Goal: Information Seeking & Learning: Learn about a topic

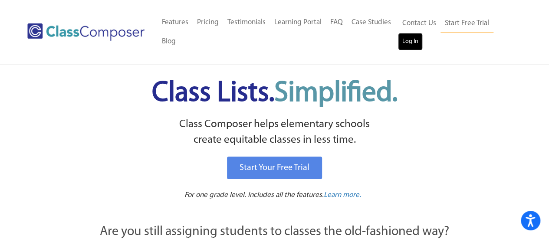
click at [409, 36] on link "Log In" at bounding box center [410, 41] width 25 height 17
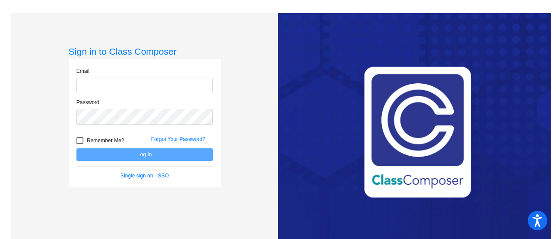
type input "kinseyv@fowlervilleschools.org"
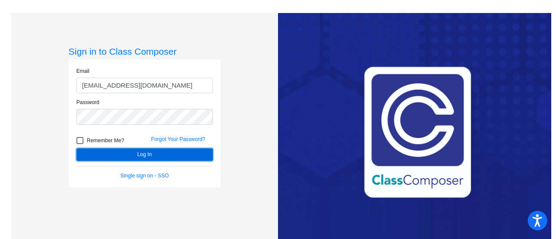
click at [187, 153] on button "Log In" at bounding box center [144, 155] width 136 height 13
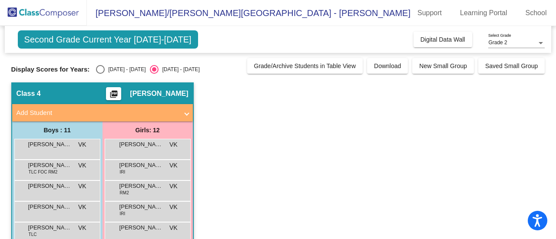
click at [187, 153] on div "Aria Tatonetti VK lock do_not_disturb_alt" at bounding box center [147, 148] width 83 height 18
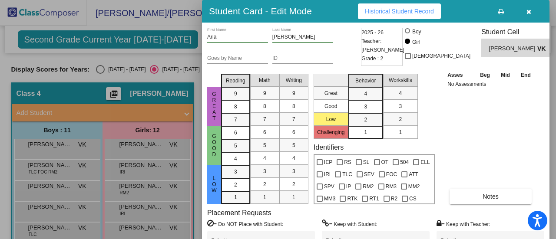
click at [143, 202] on div at bounding box center [278, 119] width 556 height 239
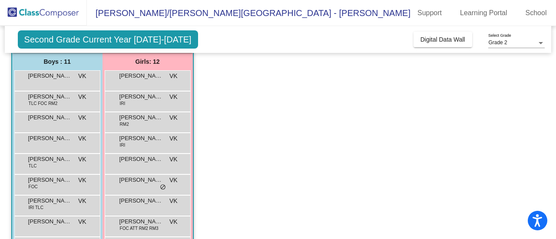
scroll to position [68, 0]
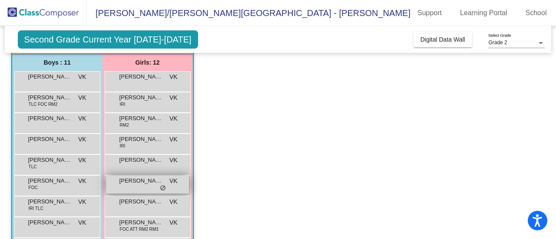
click at [126, 181] on span "Eliana Steiner" at bounding box center [140, 181] width 43 height 9
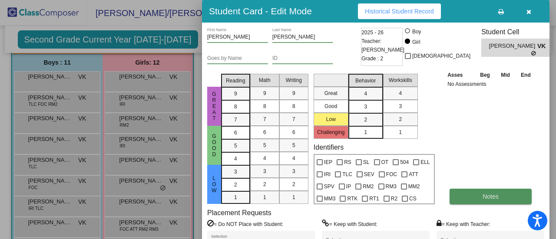
click at [489, 201] on button "Notes" at bounding box center [490, 197] width 82 height 16
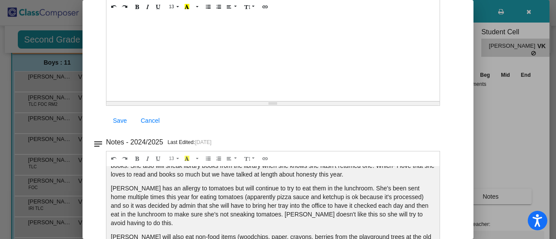
scroll to position [73, 0]
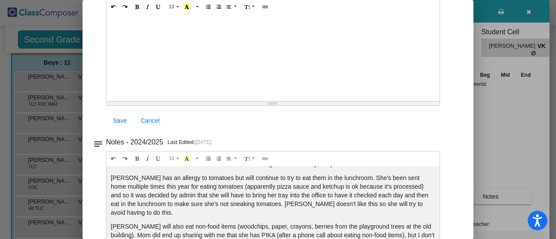
click at [475, 154] on div at bounding box center [278, 119] width 556 height 239
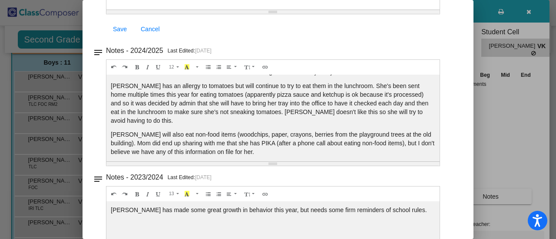
scroll to position [75, 0]
drag, startPoint x: 438, startPoint y: 139, endPoint x: 438, endPoint y: 144, distance: 5.2
click at [438, 144] on div "Notes - 2024/2025 Last Edited: 5/19/25 12 8 9 10 11 12 14 18 24 36 Background C…" at bounding box center [281, 106] width 351 height 122
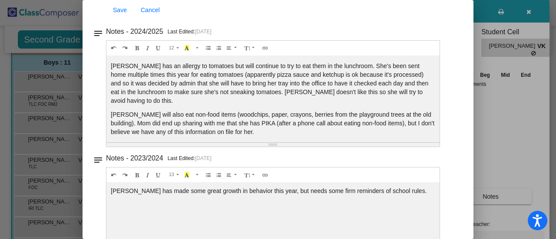
scroll to position [235, 0]
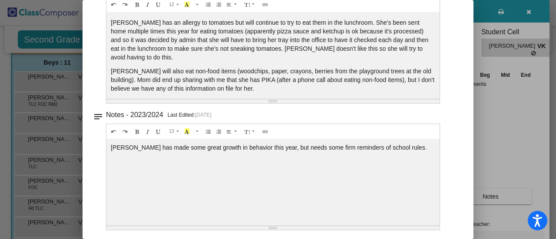
click at [468, 73] on mat-dialog-container "Notes - Eliana close Notes Messaging notes Notes - 2025/2026 Current Year Last …" at bounding box center [278, 119] width 391 height 239
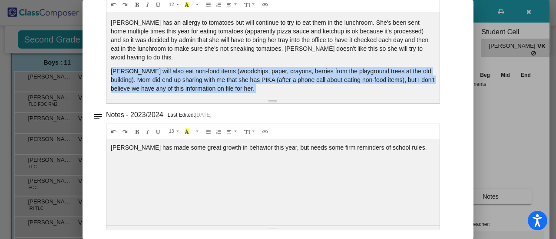
click at [468, 73] on mat-dialog-container "Notes - Eliana close Notes Messaging notes Notes - 2025/2026 Current Year Last …" at bounding box center [278, 119] width 391 height 239
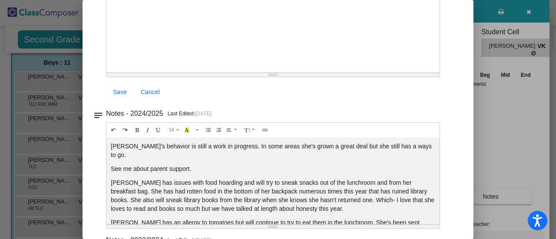
scroll to position [0, 0]
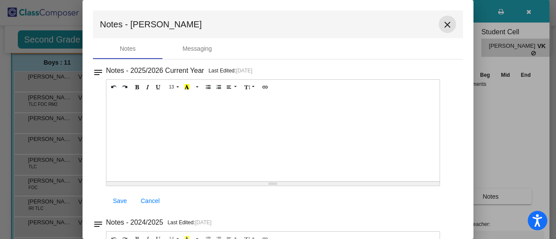
click at [446, 17] on button "close" at bounding box center [447, 24] width 17 height 17
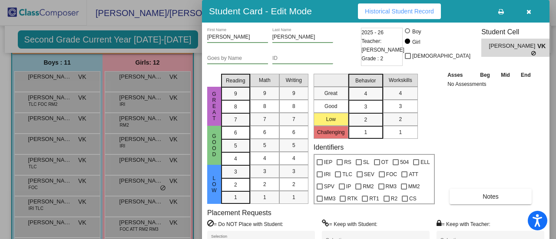
click at [434, 14] on button "Historical Student Record" at bounding box center [399, 11] width 83 height 16
